Goal: Task Accomplishment & Management: Use online tool/utility

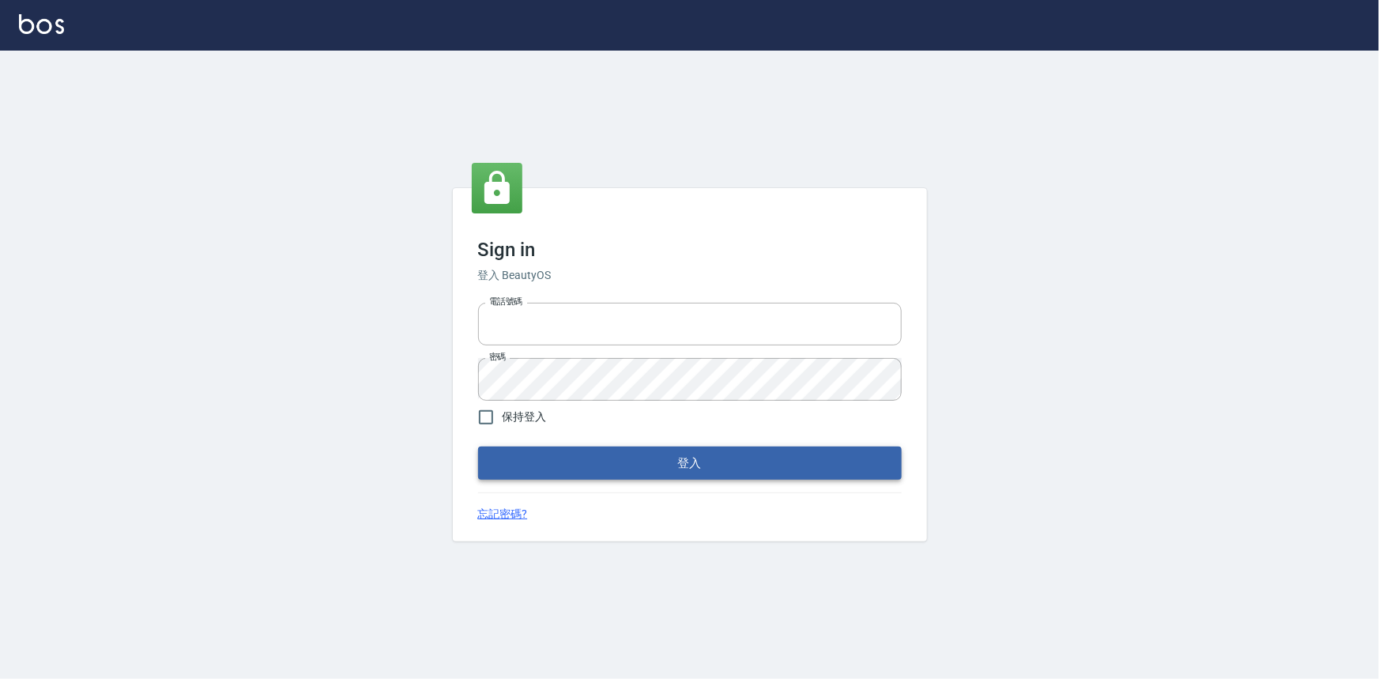
type input "0922670776"
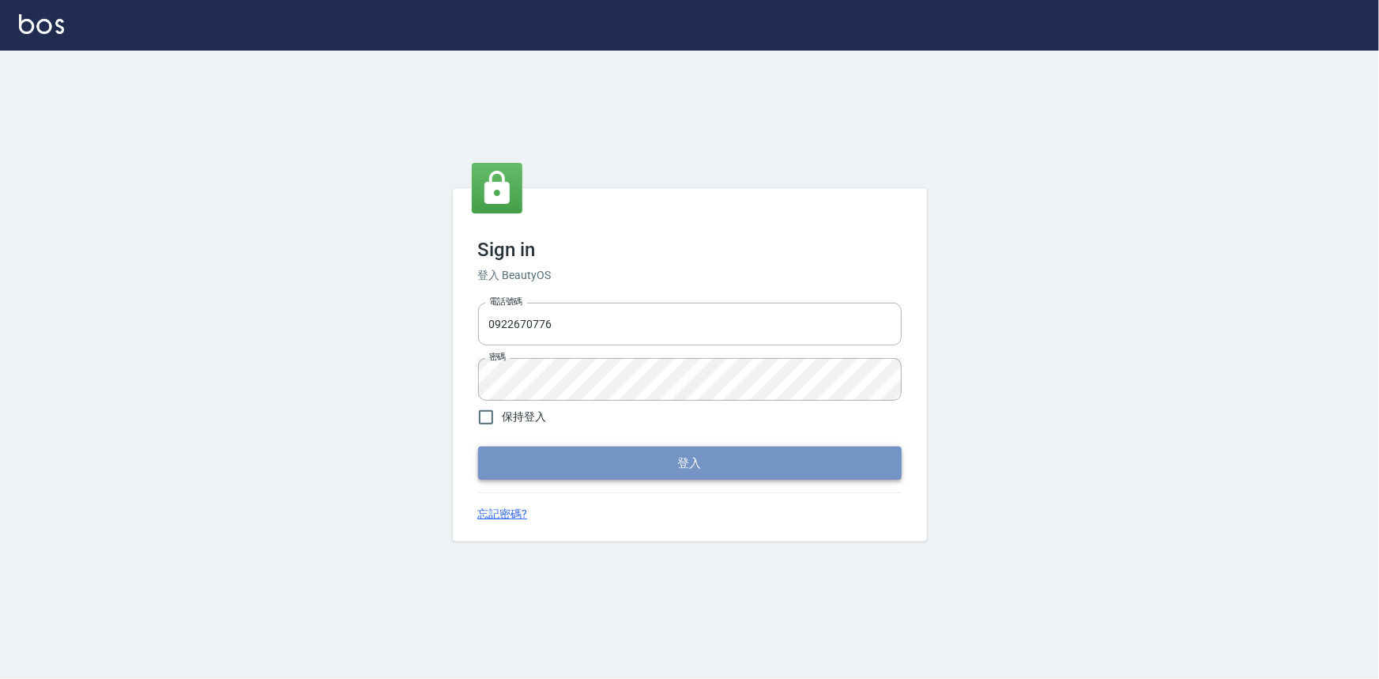
click at [663, 459] on button "登入" at bounding box center [689, 462] width 423 height 33
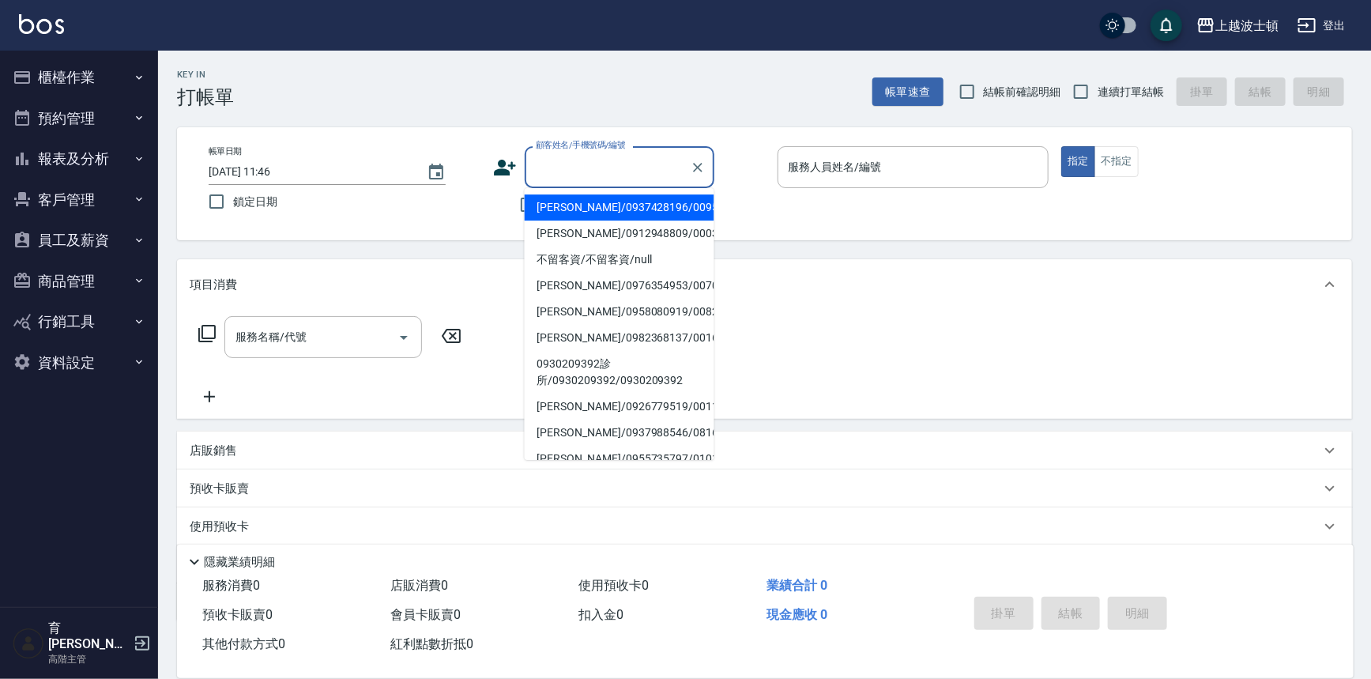
click at [596, 172] on input "顧客姓名/手機號碼/編號" at bounding box center [608, 167] width 152 height 28
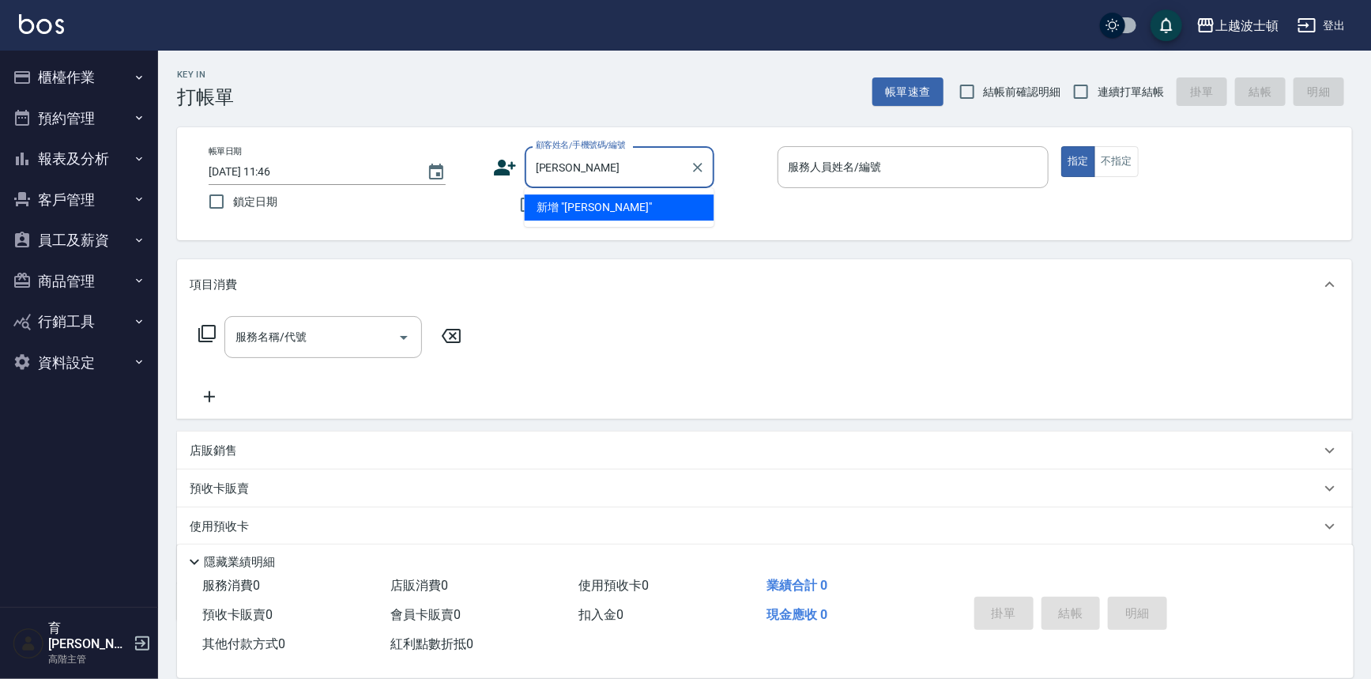
type input "[PERSON_NAME]"
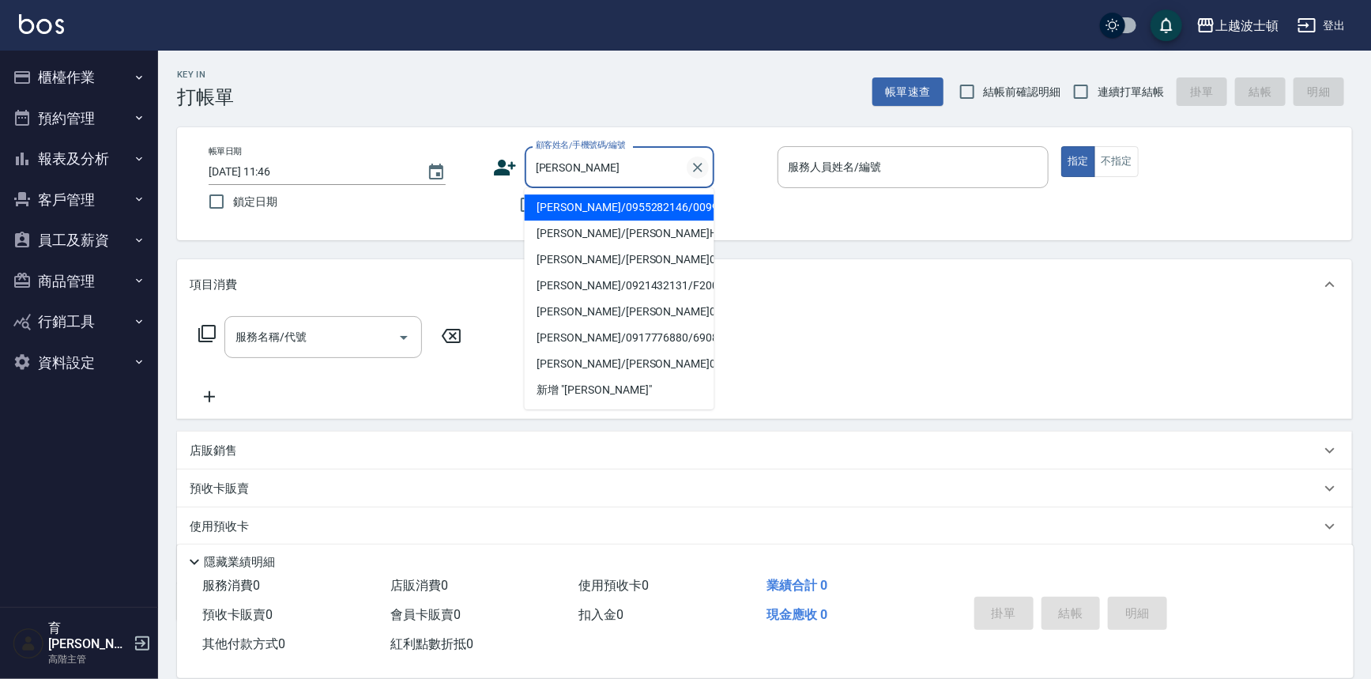
click at [697, 160] on icon "Clear" at bounding box center [698, 168] width 16 height 16
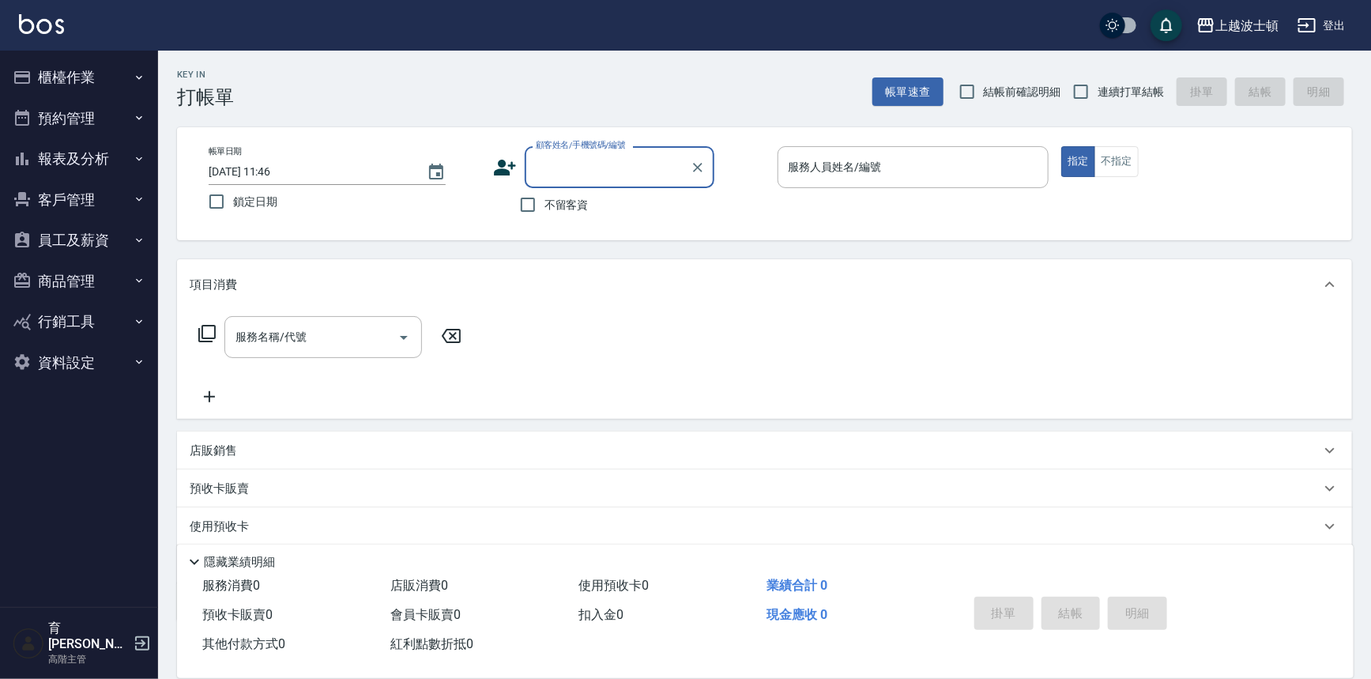
click at [589, 166] on input "顧客姓名/手機號碼/編號" at bounding box center [608, 167] width 152 height 28
click at [637, 213] on li "新增 "0979659238"" at bounding box center [620, 207] width 190 height 26
type input "0979659238"
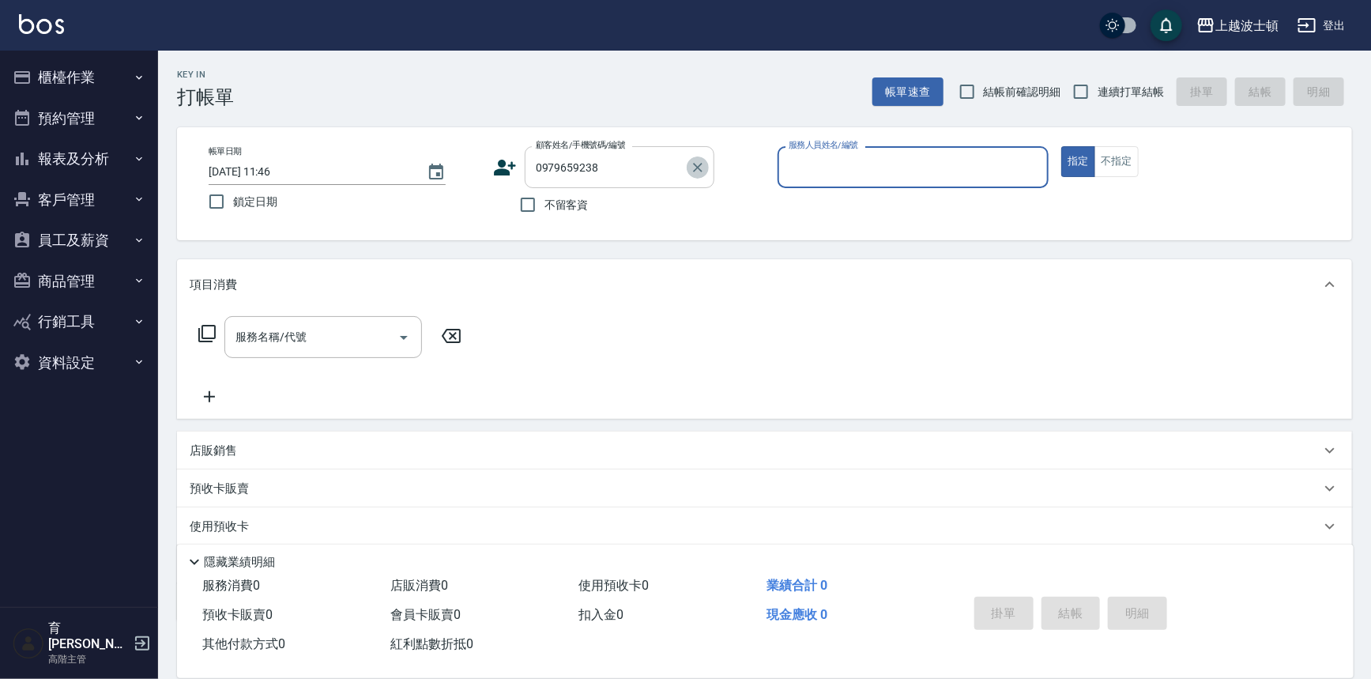
click at [688, 163] on button "Clear" at bounding box center [698, 167] width 22 height 22
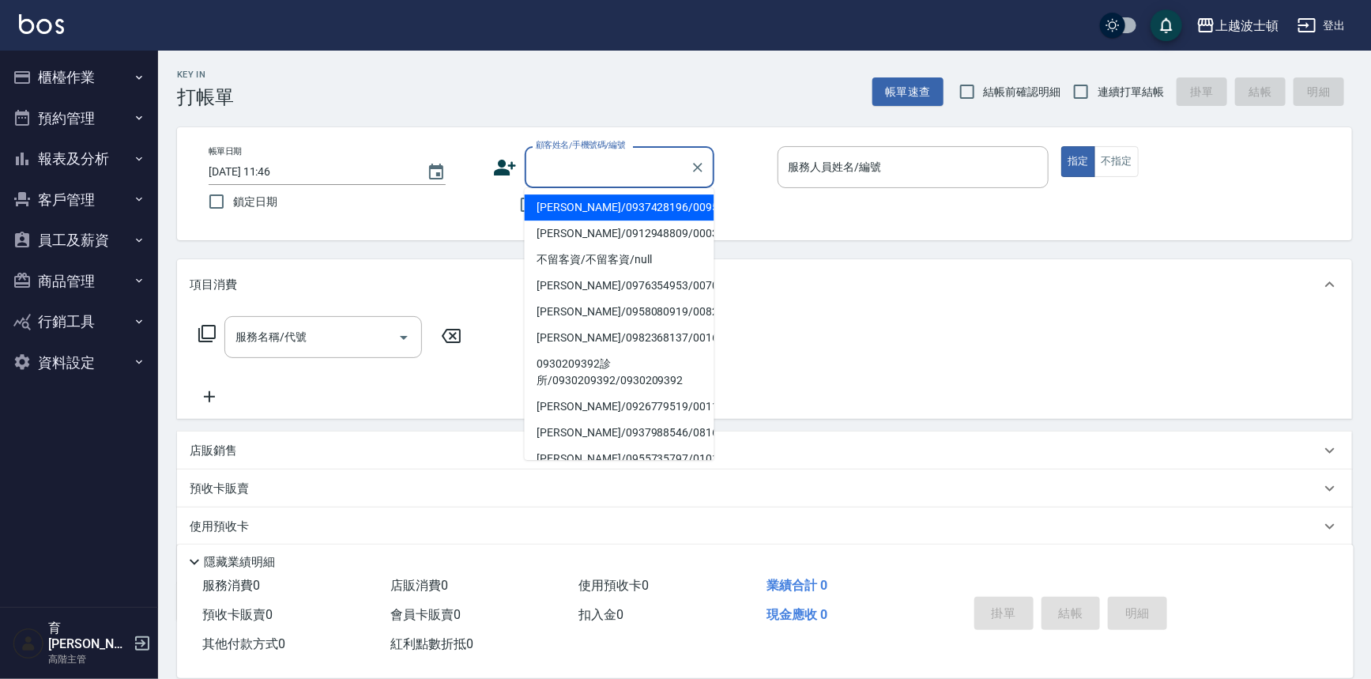
click at [560, 175] on input "顧客姓名/手機號碼/編號" at bounding box center [608, 167] width 152 height 28
click at [594, 152] on div "顧客姓名/手機號碼/編號" at bounding box center [620, 167] width 190 height 42
click at [600, 205] on li "[PERSON_NAME]/0932135550/1242" at bounding box center [620, 207] width 190 height 26
type input "[PERSON_NAME]/0932135550/1242"
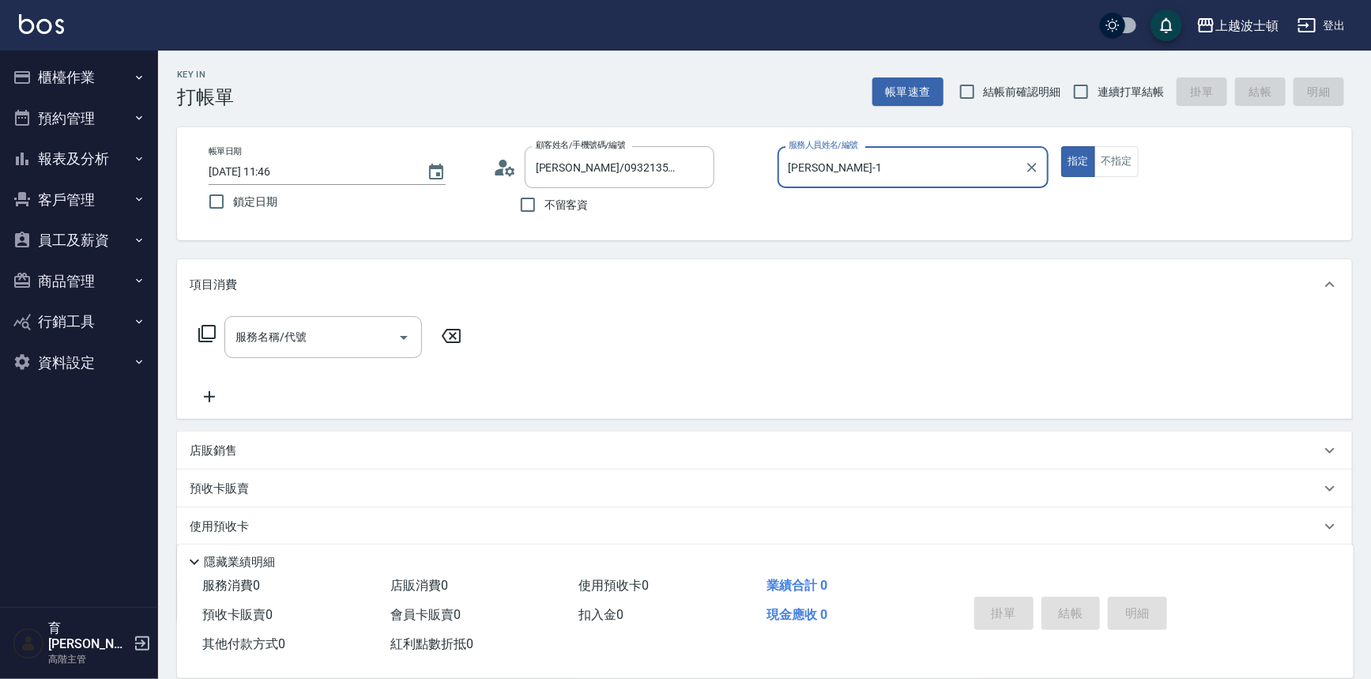
type input "[PERSON_NAME]-1"
click at [273, 349] on input "服務名稱/代號" at bounding box center [311, 337] width 160 height 28
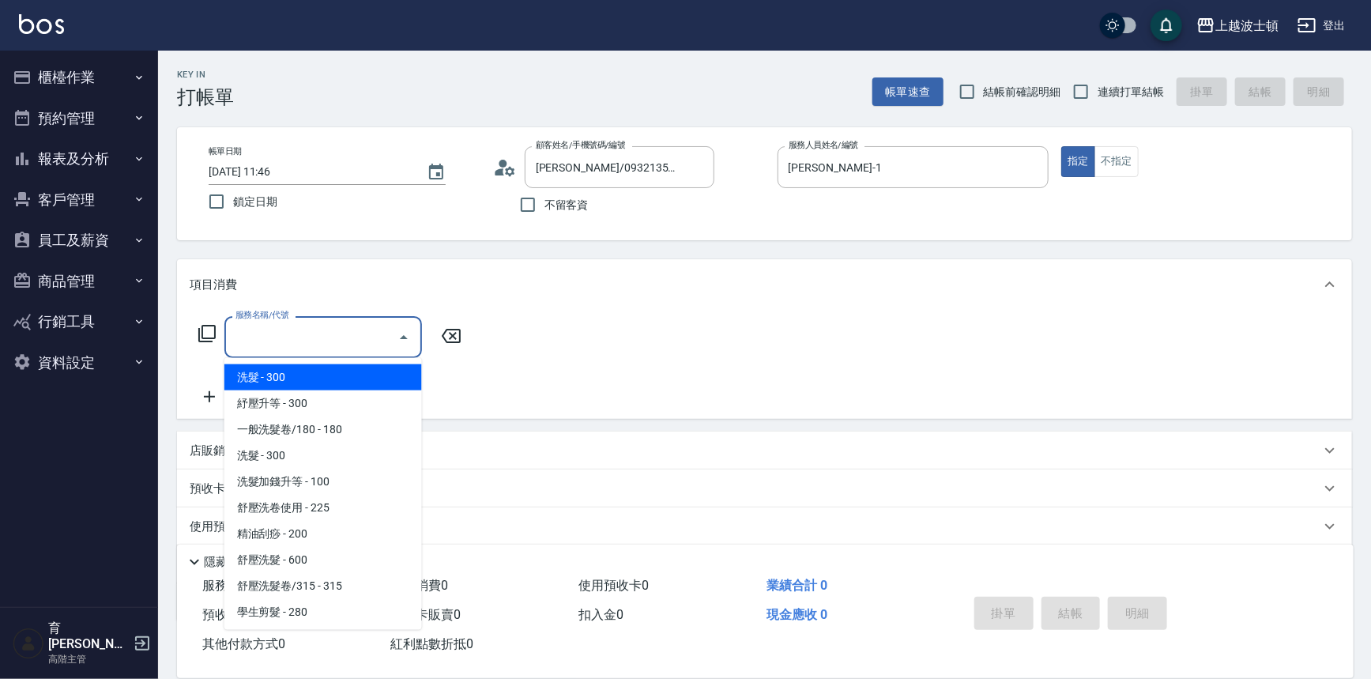
click at [284, 373] on span "洗髮 - 300" at bounding box center [323, 377] width 198 height 26
type input "洗髮(201)"
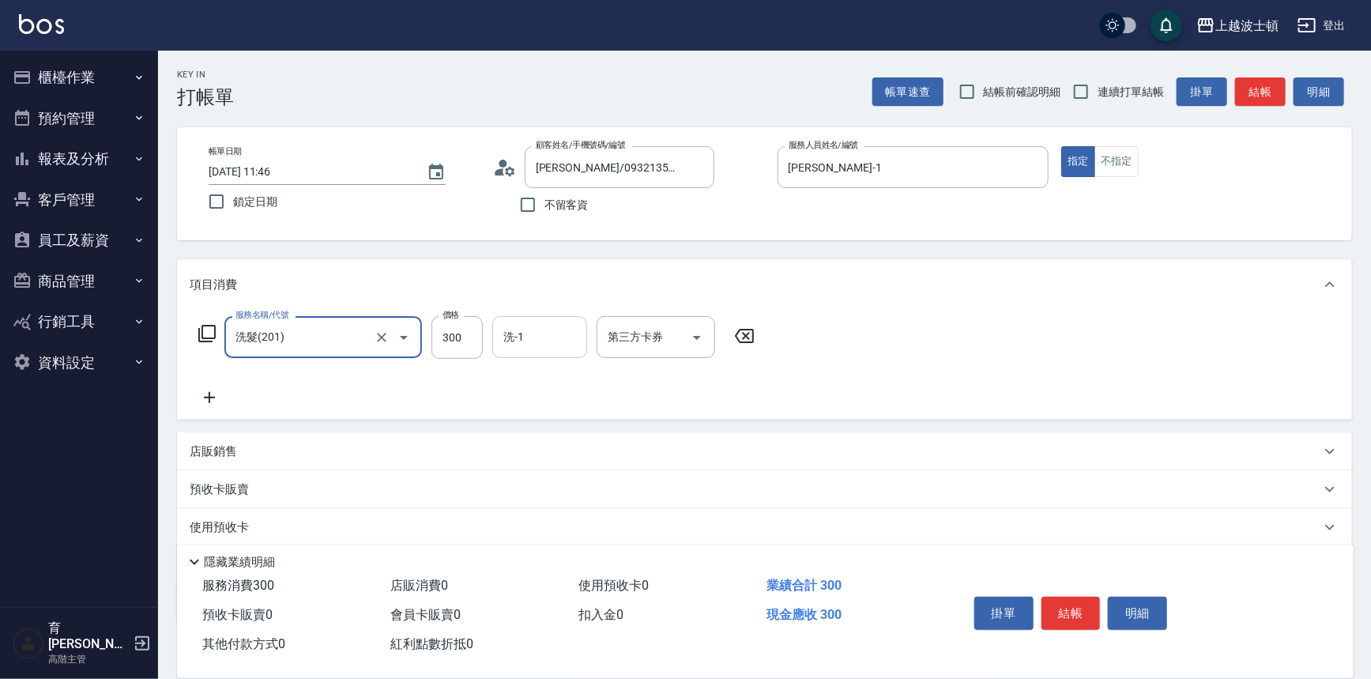
click at [528, 338] on input "洗-1" at bounding box center [539, 337] width 81 height 28
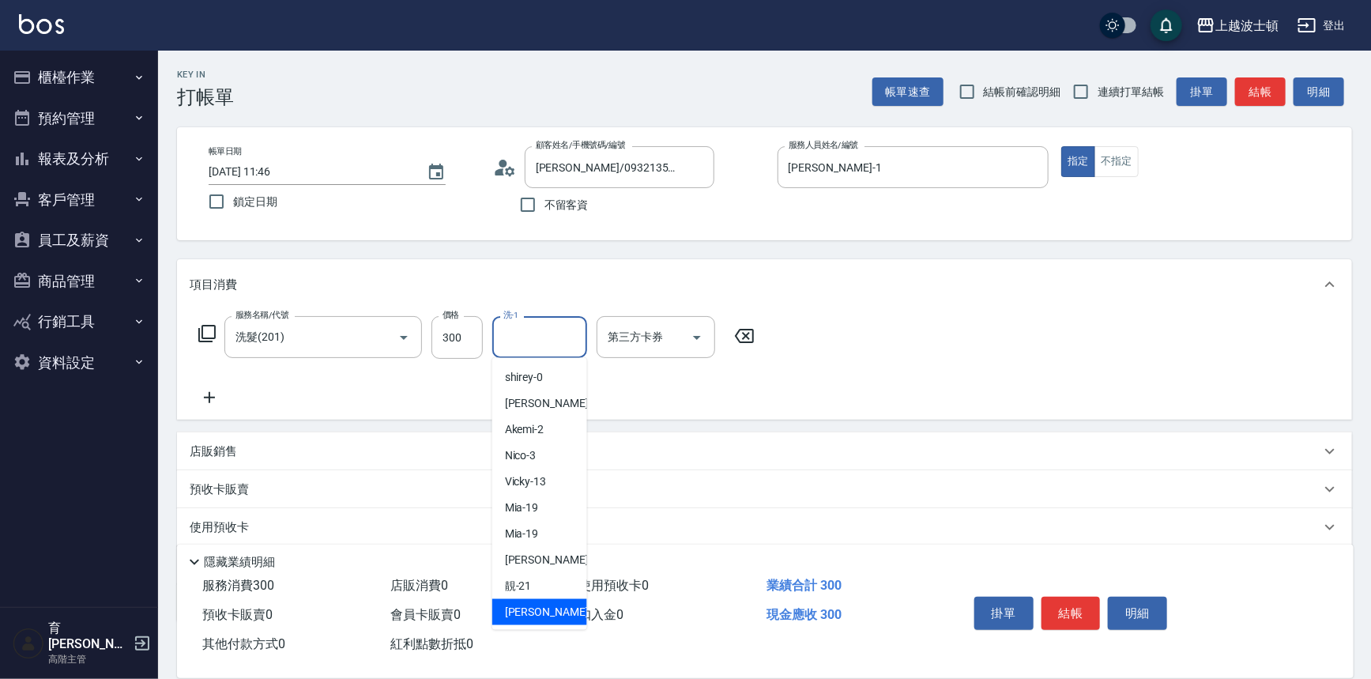
drag, startPoint x: 527, startPoint y: 615, endPoint x: 543, endPoint y: 615, distance: 15.8
click at [535, 615] on span "[PERSON_NAME] -22" at bounding box center [555, 612] width 100 height 17
type input "雅如-22"
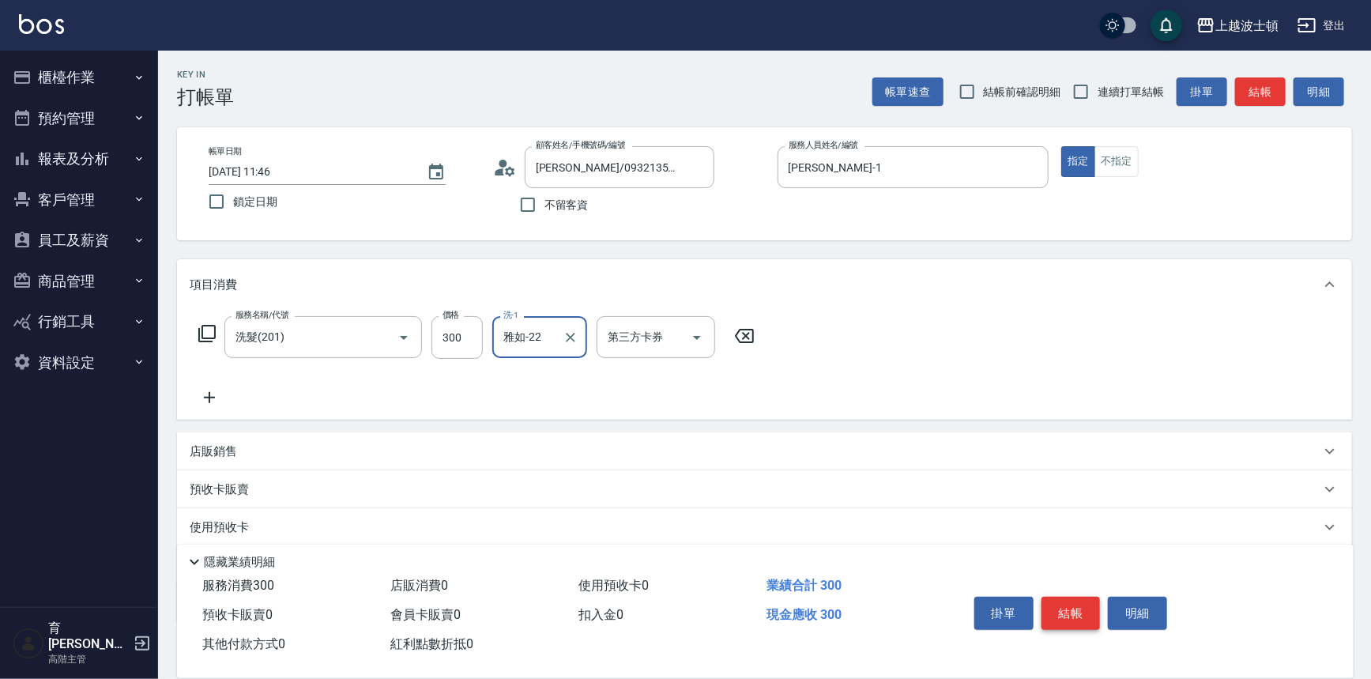
click at [1062, 602] on button "結帳" at bounding box center [1070, 612] width 59 height 33
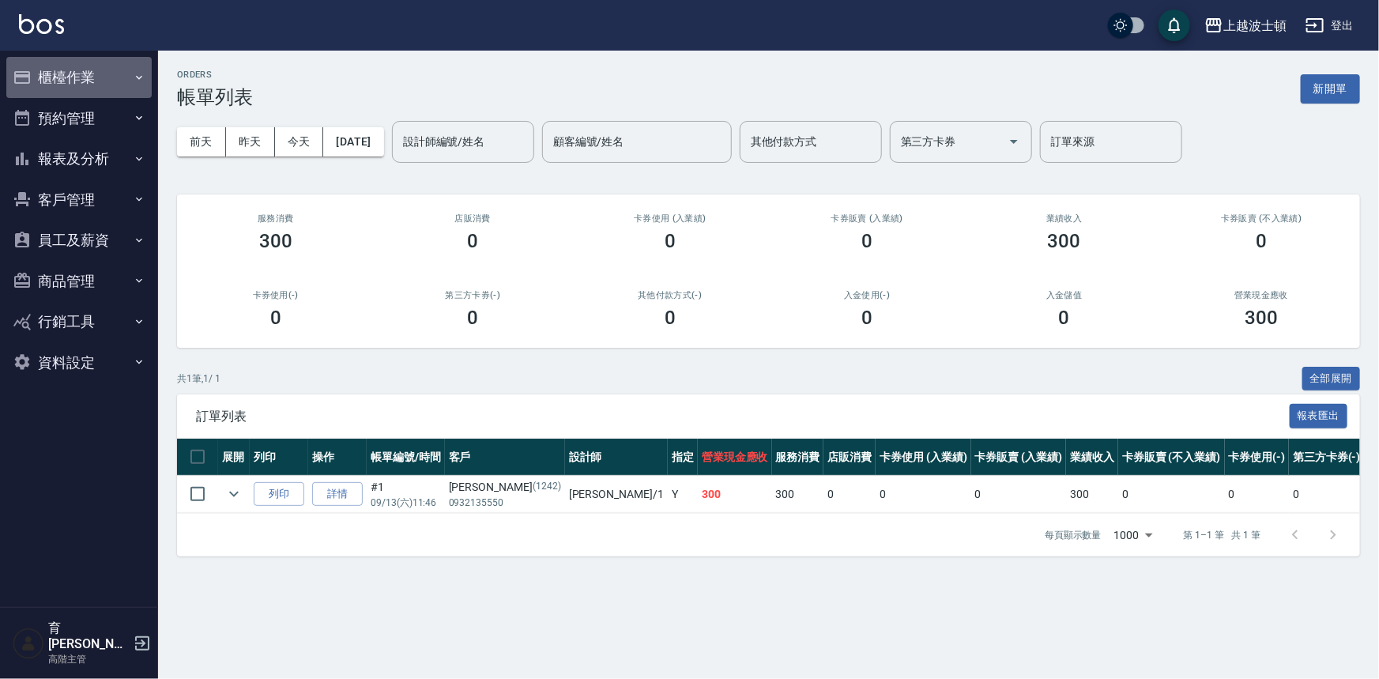
click at [67, 79] on button "櫃檯作業" at bounding box center [78, 77] width 145 height 41
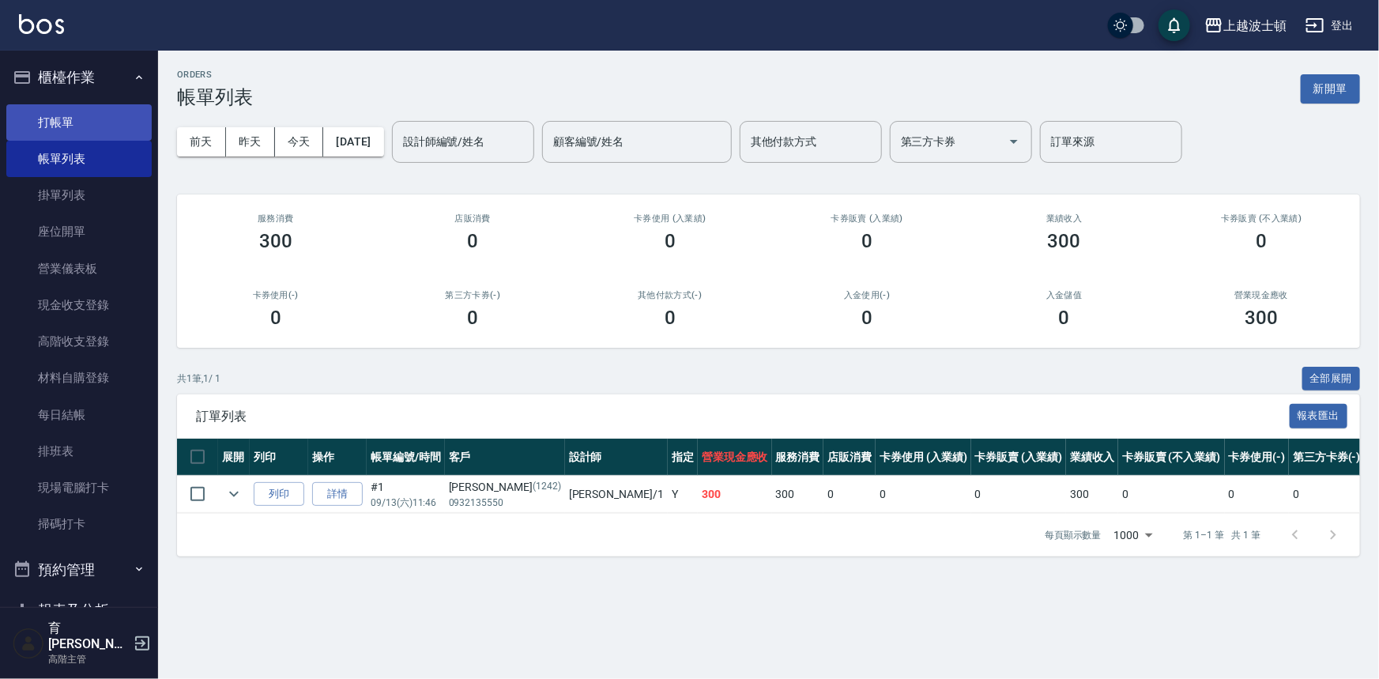
click at [63, 126] on link "打帳單" at bounding box center [78, 122] width 145 height 36
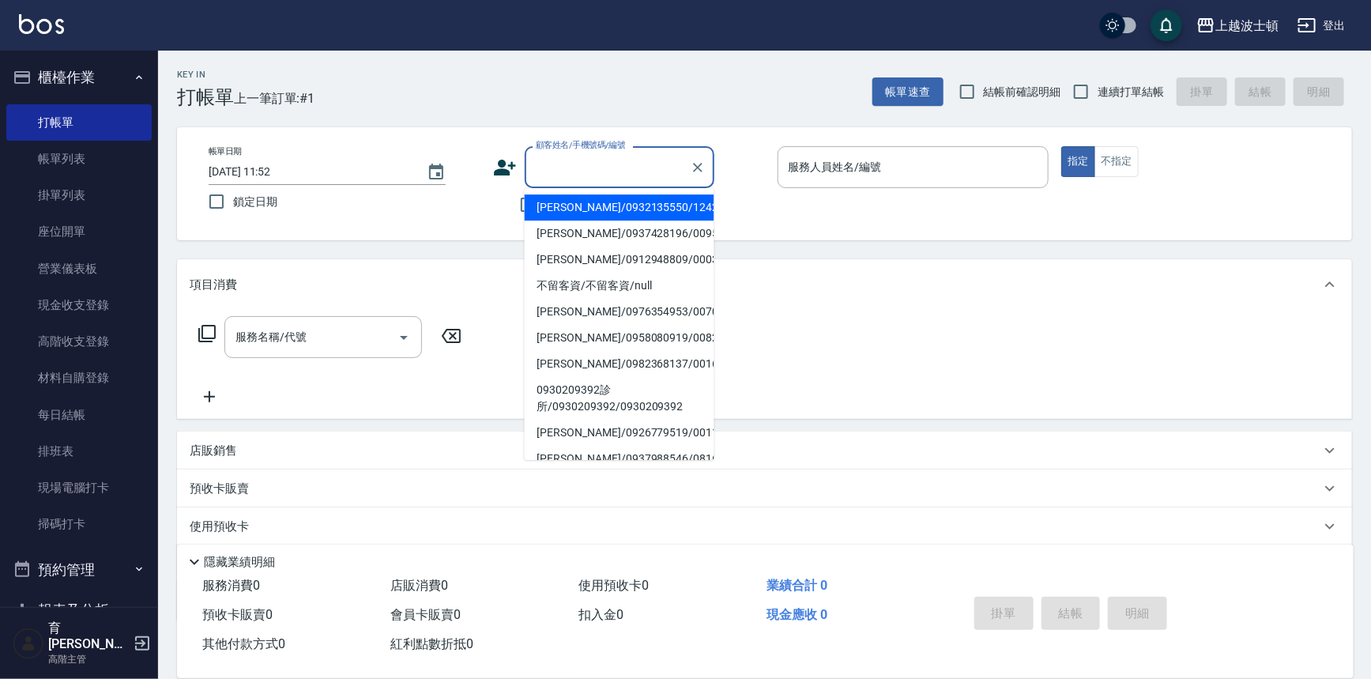
click at [591, 171] on input "顧客姓名/手機號碼/編號" at bounding box center [608, 167] width 152 height 28
click at [585, 200] on li "[PERSON_NAME]/0932342778/00788" at bounding box center [620, 207] width 190 height 26
type input "[PERSON_NAME]/0932342778/00788"
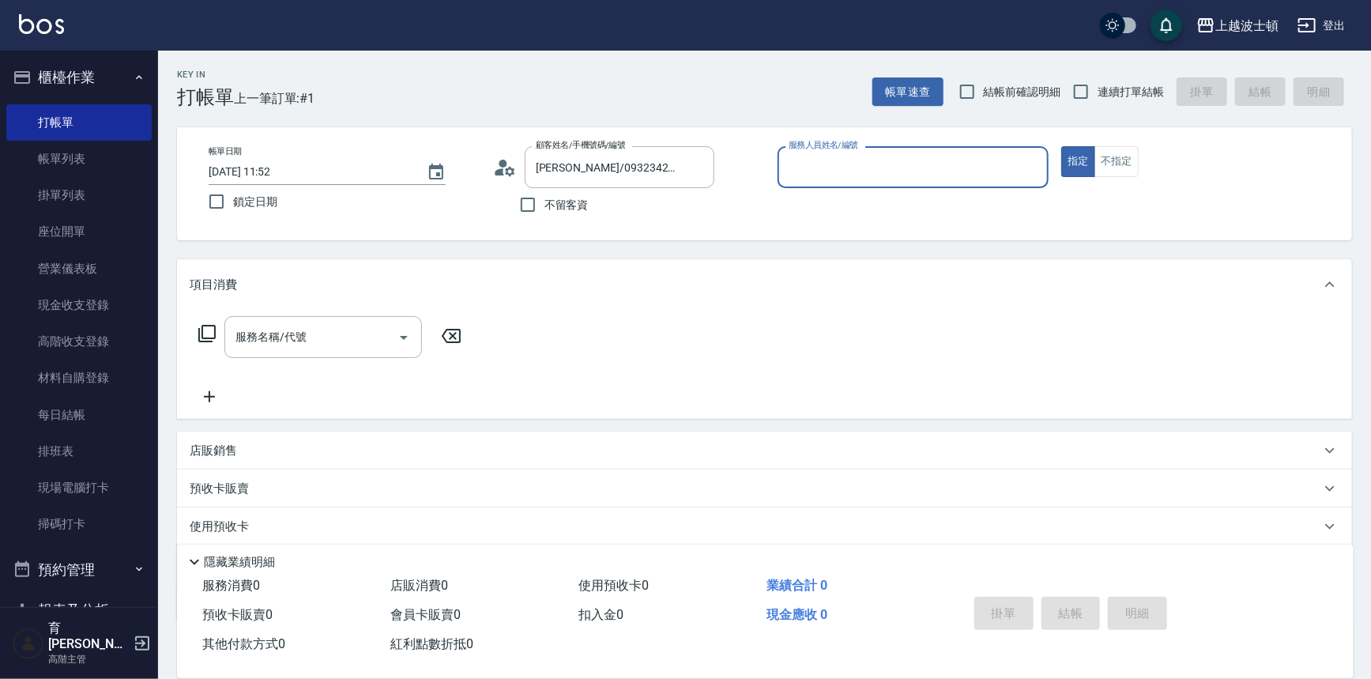
type input "[PERSON_NAME]-1"
click at [280, 346] on input "服務名稱/代號" at bounding box center [311, 337] width 160 height 28
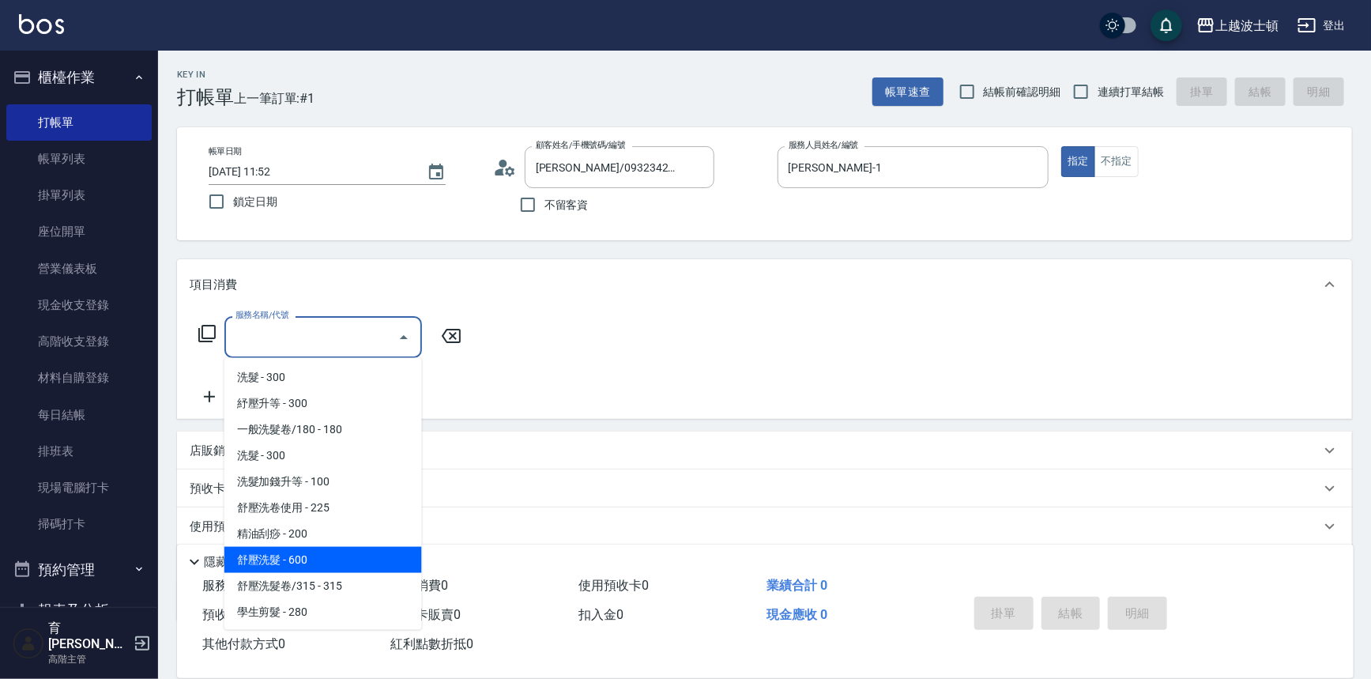
drag, startPoint x: 281, startPoint y: 559, endPoint x: 299, endPoint y: 510, distance: 52.0
click at [284, 553] on span "舒壓洗髮 - 600" at bounding box center [323, 560] width 198 height 26
type input "舒壓洗髮(211)"
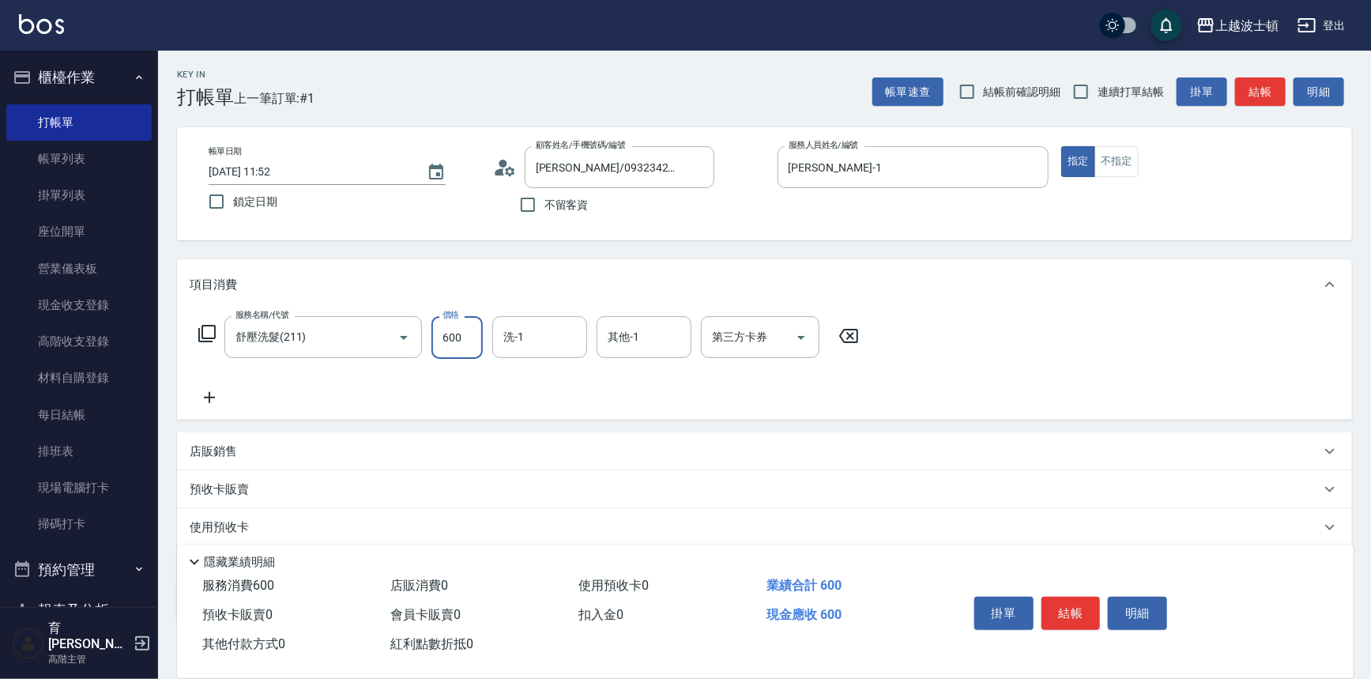
click at [447, 344] on input "600" at bounding box center [456, 337] width 51 height 43
type input "540"
click at [542, 332] on input "洗-1" at bounding box center [539, 337] width 81 height 28
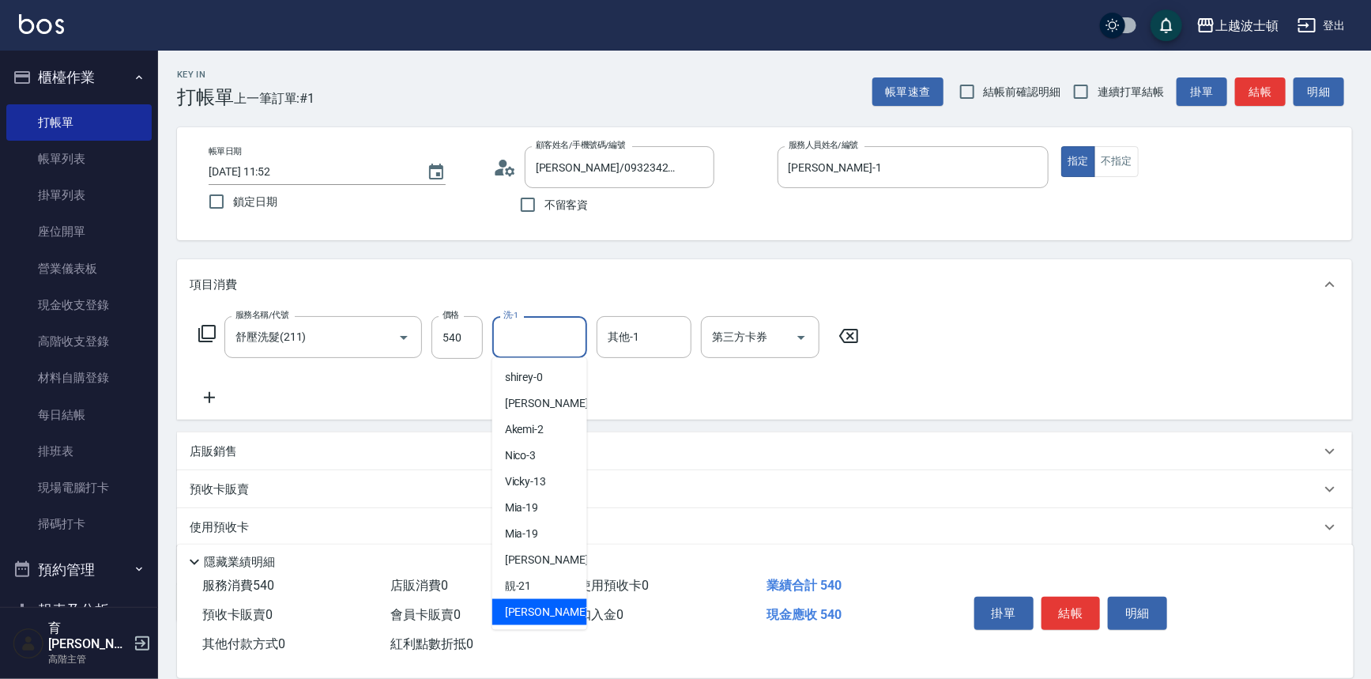
click at [517, 615] on span "[PERSON_NAME] -22" at bounding box center [555, 612] width 100 height 17
type input "雅如-22"
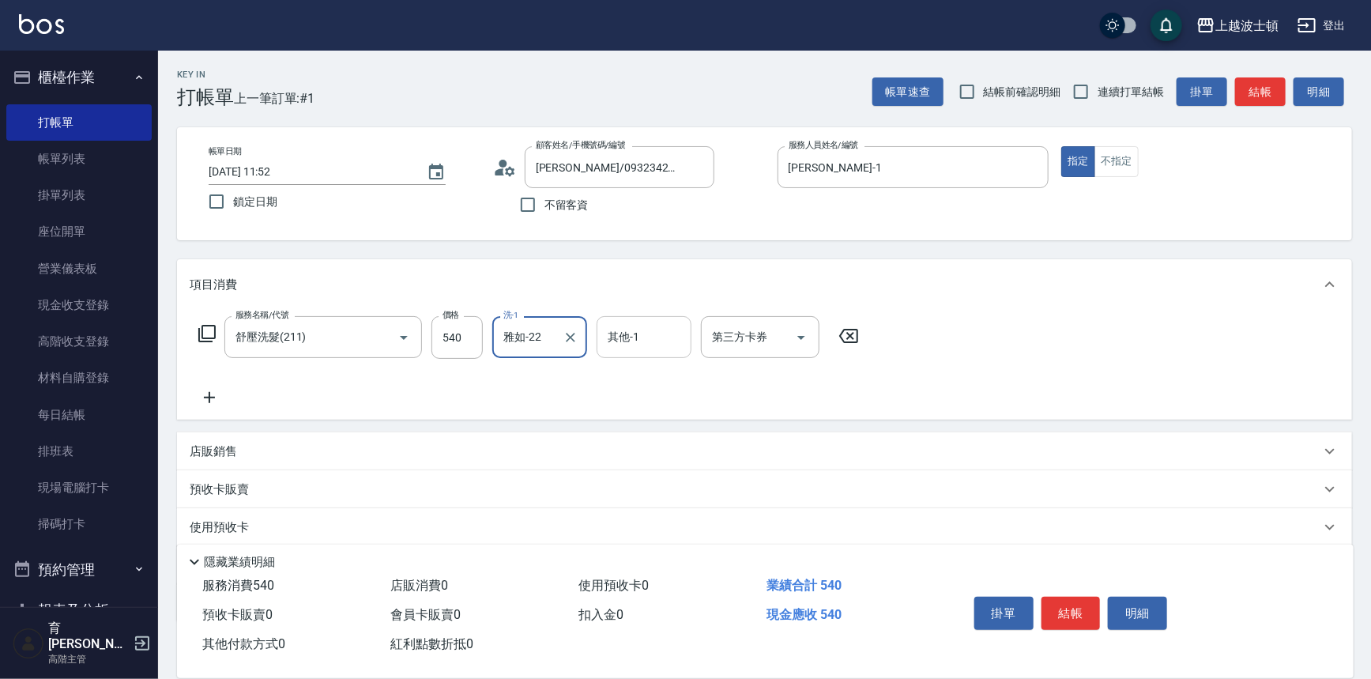
click at [628, 326] on div "其他-1 其他-1" at bounding box center [643, 337] width 95 height 42
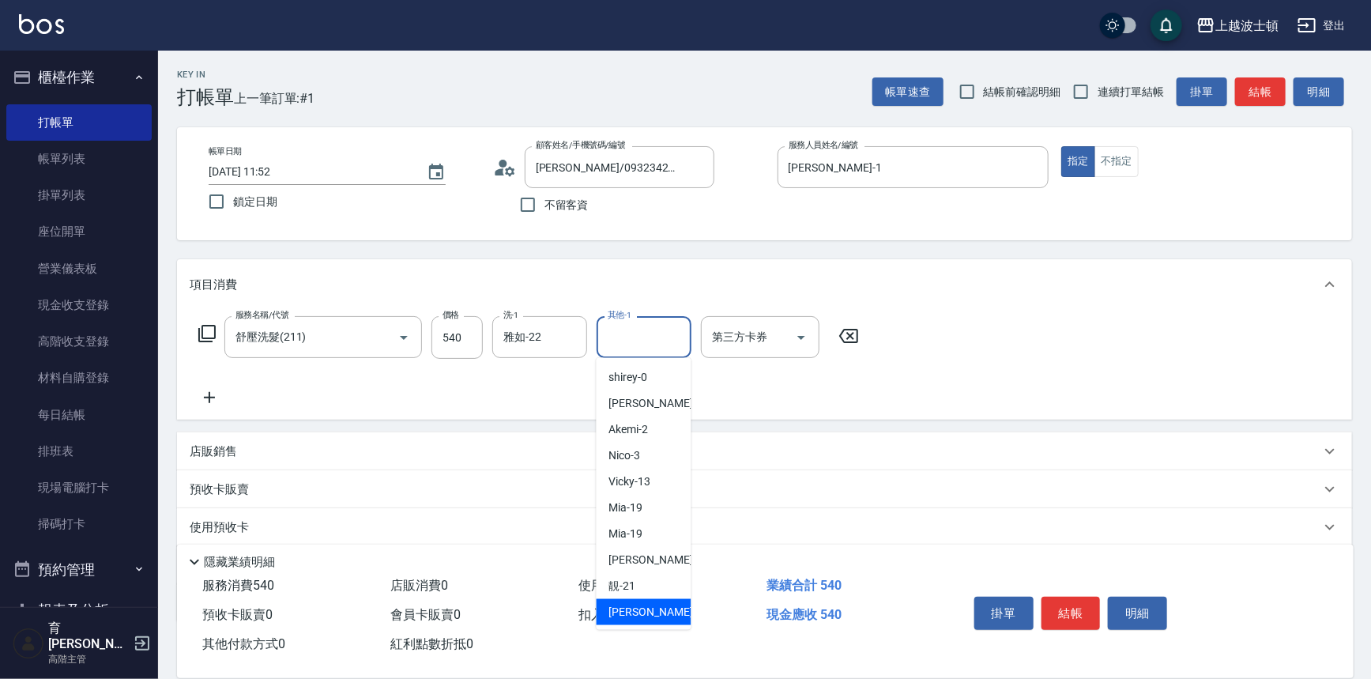
drag, startPoint x: 617, startPoint y: 611, endPoint x: 730, endPoint y: 593, distance: 114.3
click at [623, 611] on span "[PERSON_NAME] -22" at bounding box center [659, 612] width 100 height 17
type input "雅如-22"
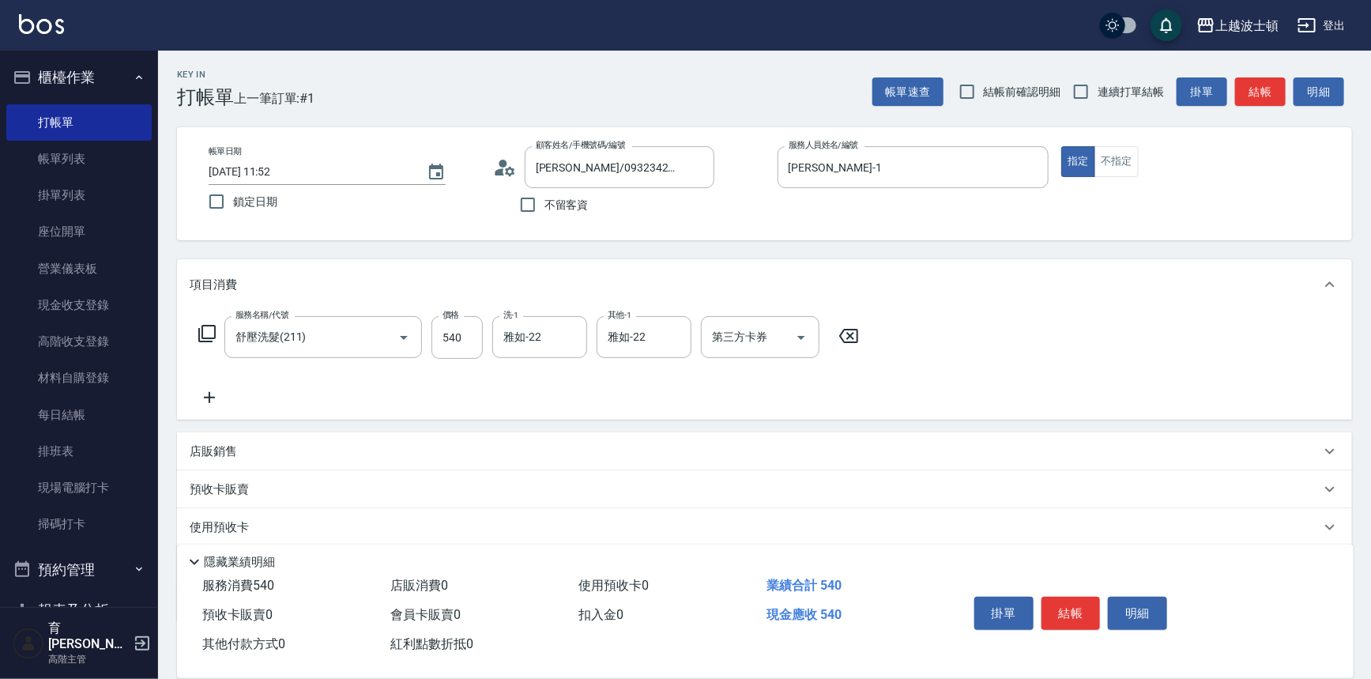
click at [1371, 299] on html "上越波士頓 登出 櫃檯作業 打帳單 帳單列表 掛單列表 座位開單 營業儀表板 現金收支登錄 高階收支登錄 材料自購登錄 每日結帳 排班表 現場電腦打卡 掃碼打…" at bounding box center [685, 385] width 1371 height 770
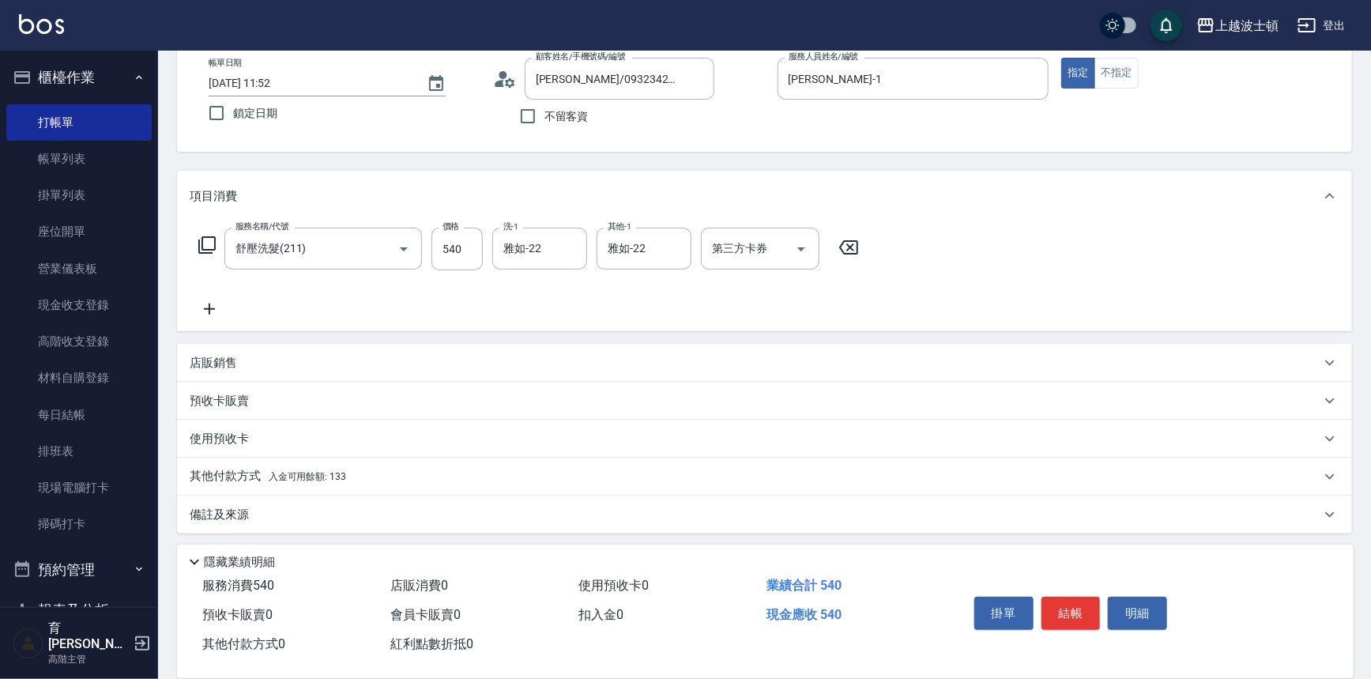
scroll to position [92, 0]
click at [330, 471] on span "入金可用餘額: 133" at bounding box center [307, 473] width 77 height 11
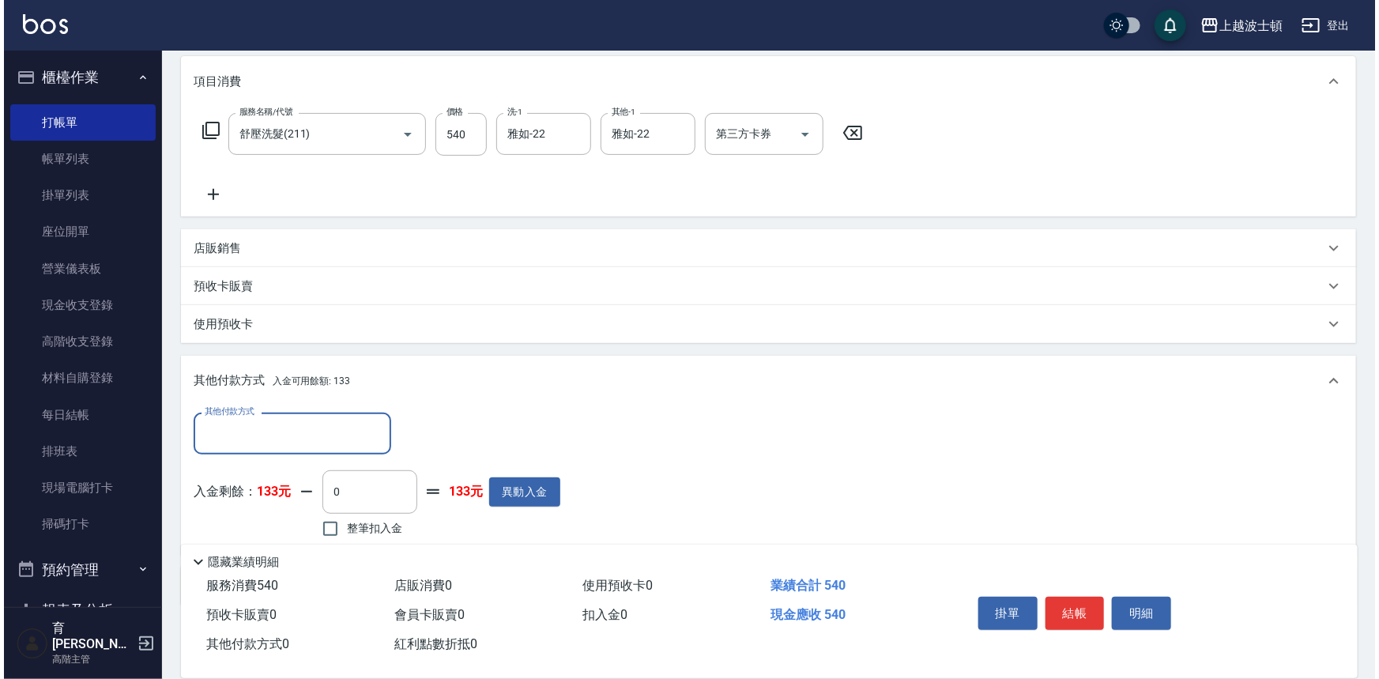
scroll to position [277, 0]
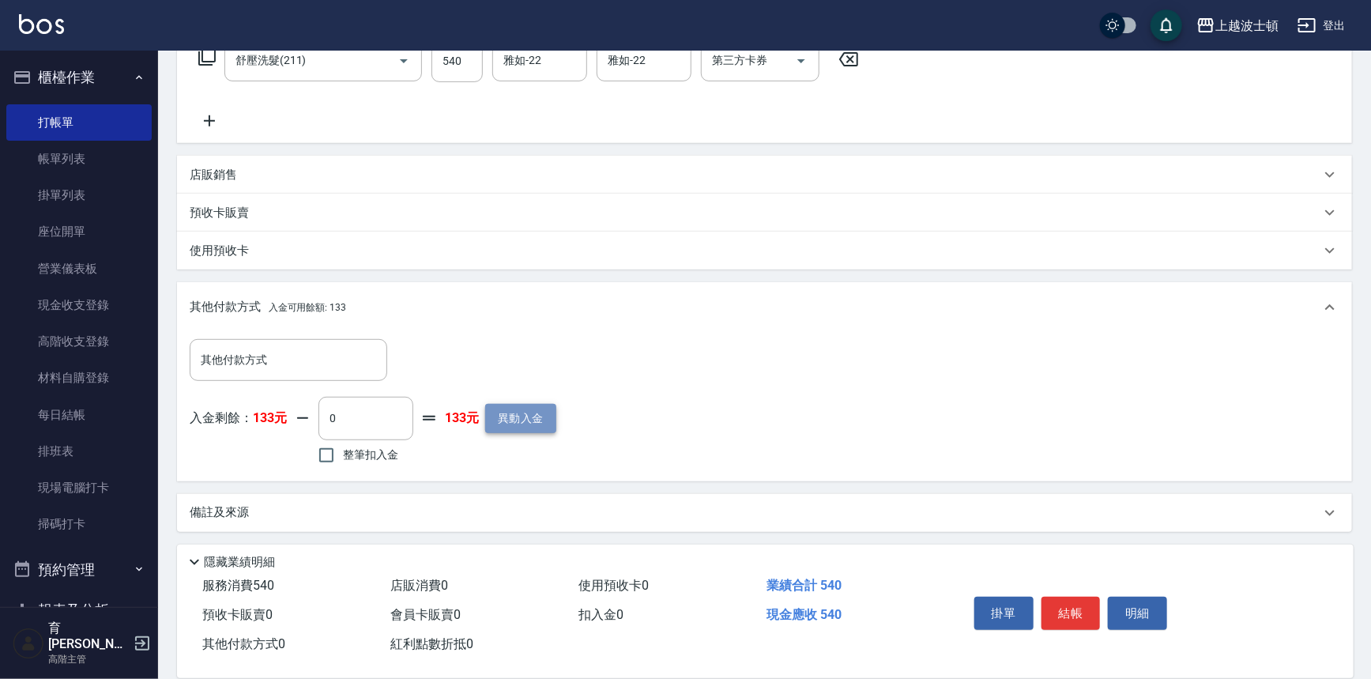
drag, startPoint x: 514, startPoint y: 417, endPoint x: 521, endPoint y: 411, distance: 9.5
click at [521, 411] on button "異動入金" at bounding box center [520, 418] width 71 height 29
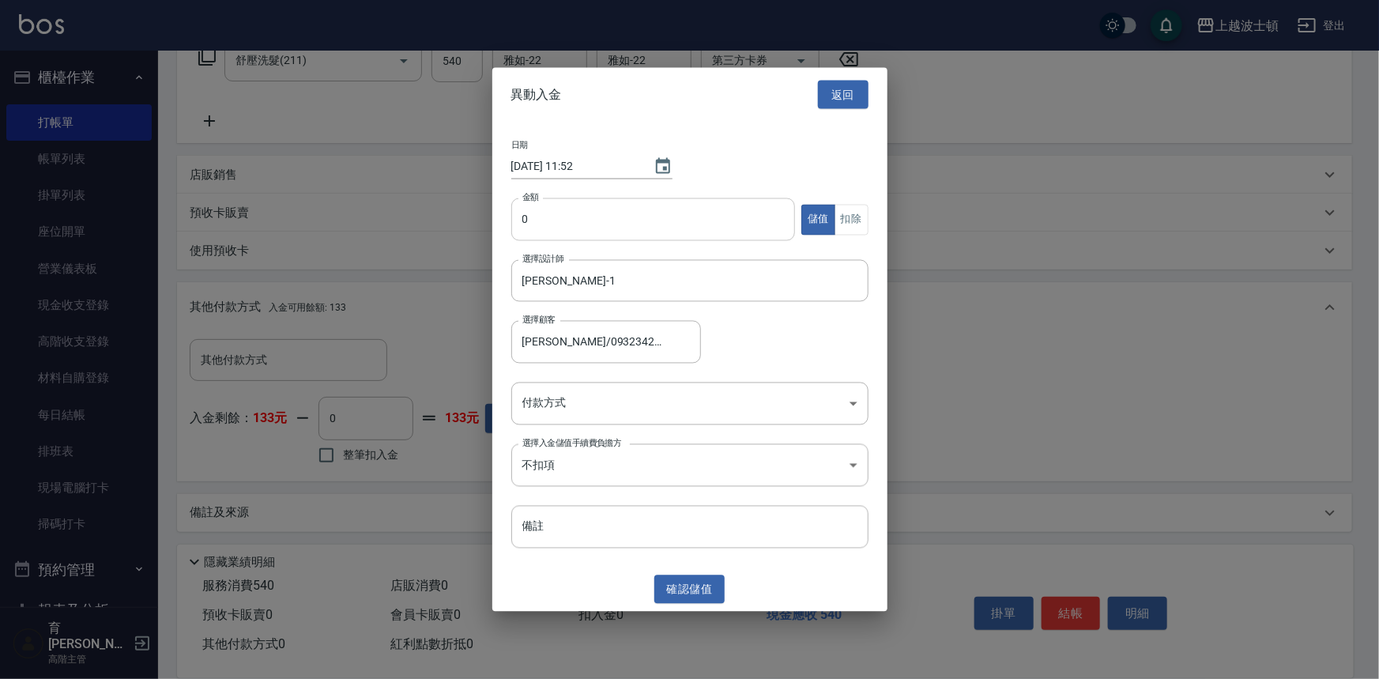
click at [514, 216] on input "0" at bounding box center [653, 219] width 284 height 43
type input "1000"
click at [577, 403] on body "上越波士頓 登出 櫃檯作業 打帳單 帳單列表 掛單列表 座位開單 營業儀表板 現金收支登錄 高階收支登錄 材料自購登錄 每日結帳 排班表 現場電腦打卡 掃碼打…" at bounding box center [689, 201] width 1379 height 957
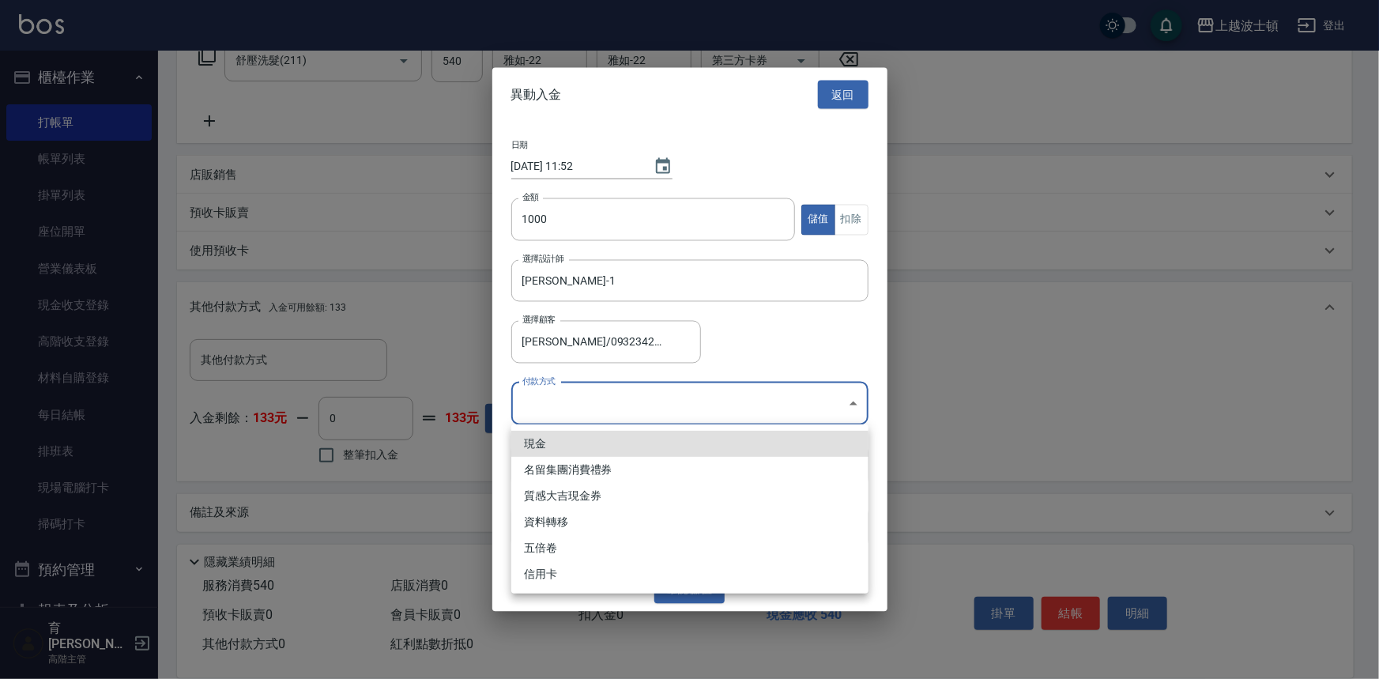
click at [570, 437] on li "現金" at bounding box center [689, 444] width 357 height 26
type input "現金"
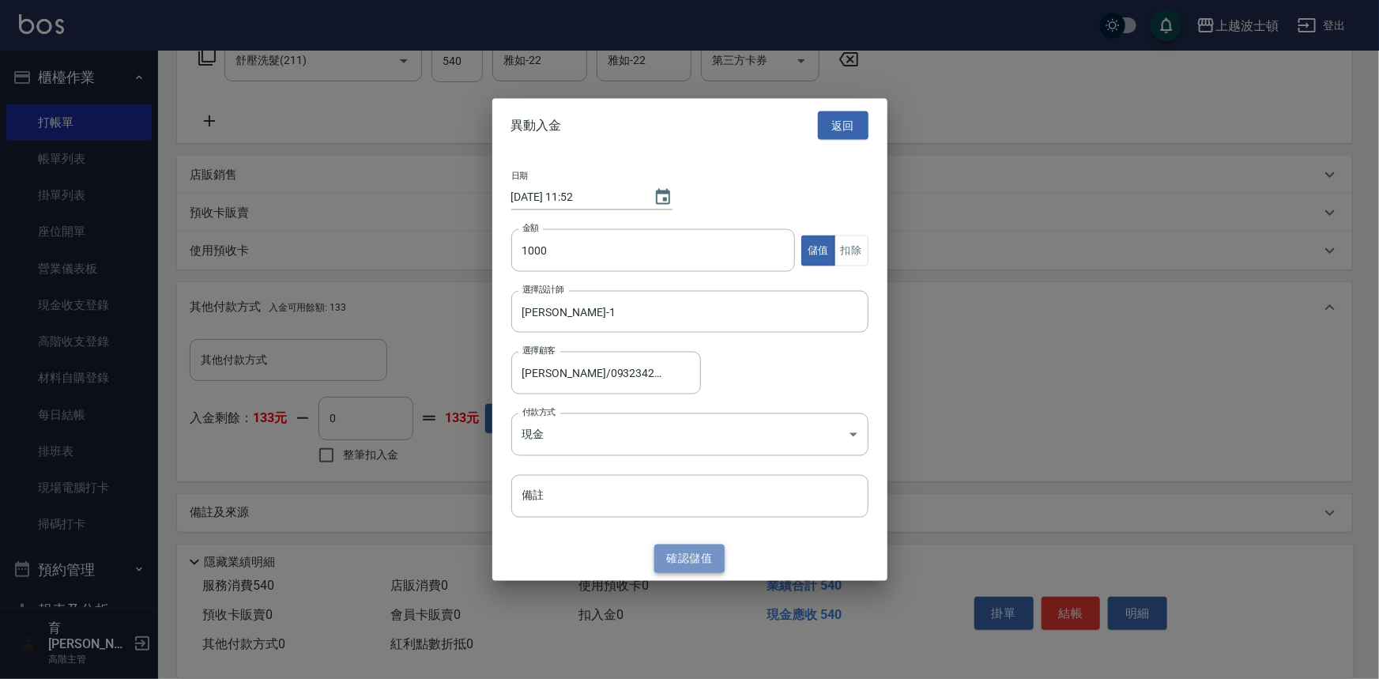
click at [678, 562] on button "確認 儲值" at bounding box center [689, 558] width 71 height 29
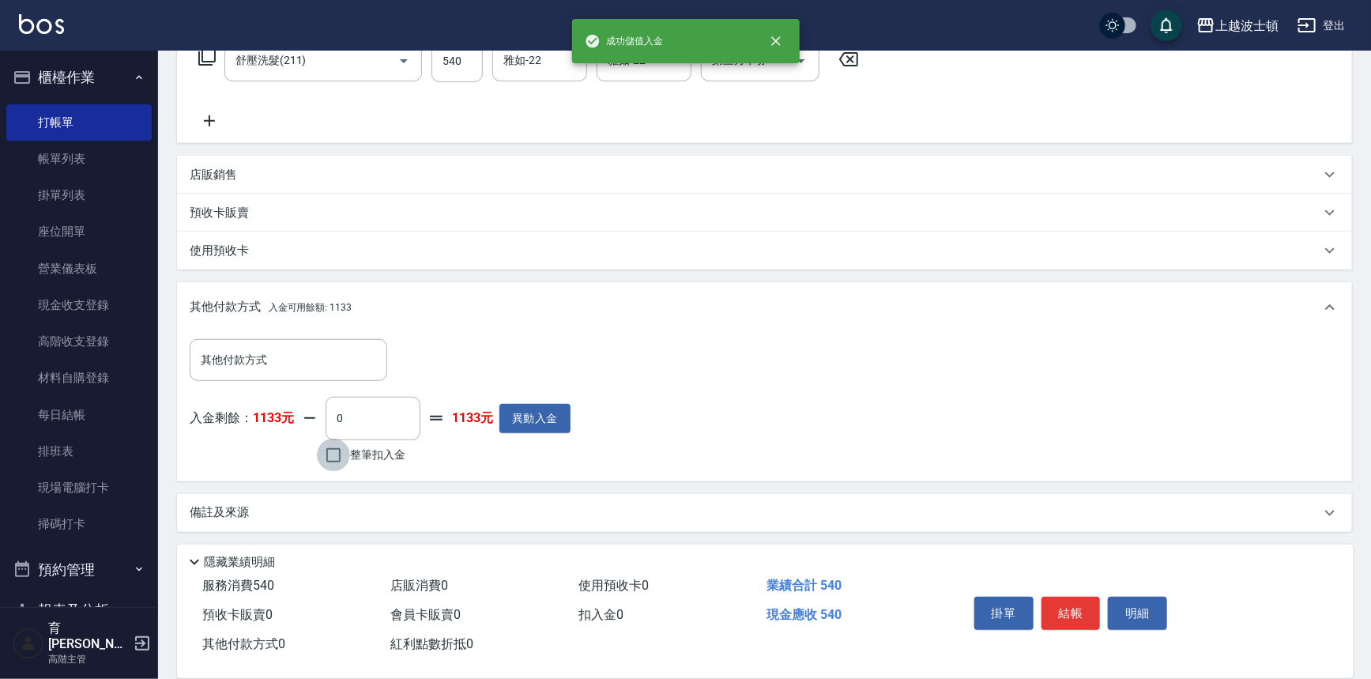
click at [350, 450] on input "整筆扣入金" at bounding box center [333, 454] width 33 height 33
checkbox input "true"
type input "540"
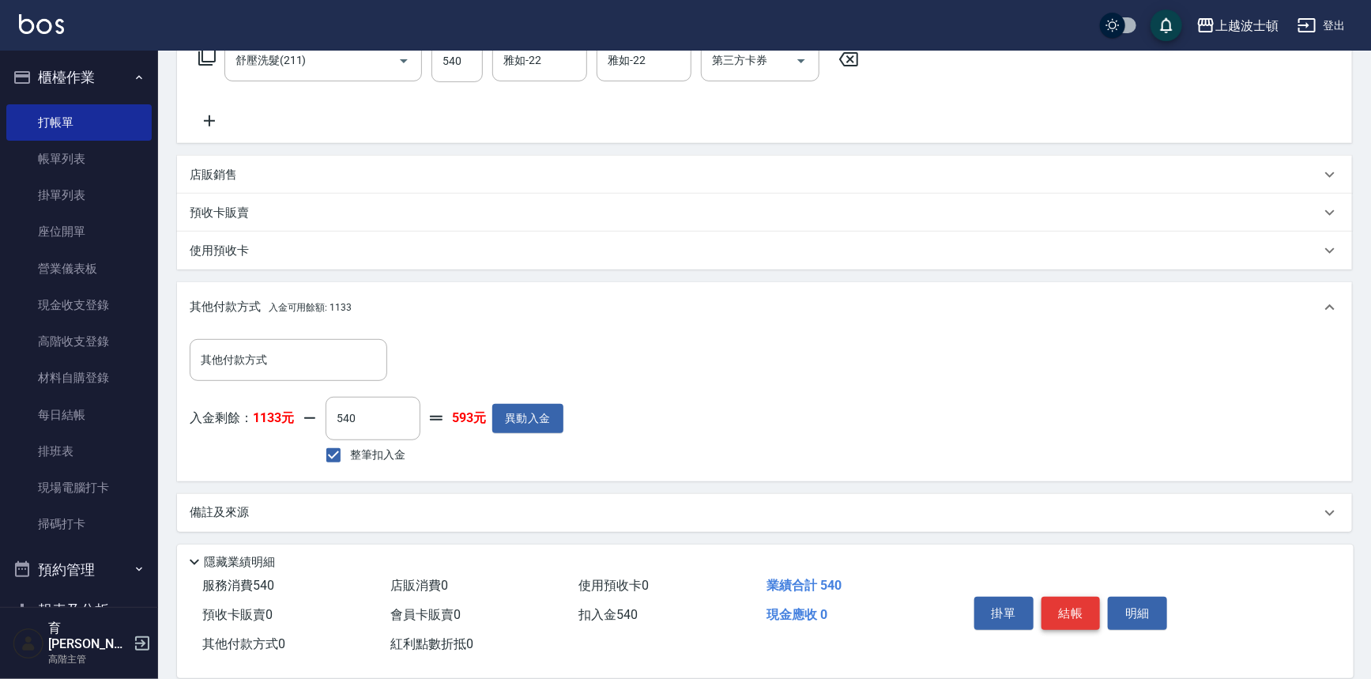
click at [1068, 604] on button "結帳" at bounding box center [1070, 612] width 59 height 33
